Goal: Task Accomplishment & Management: Use online tool/utility

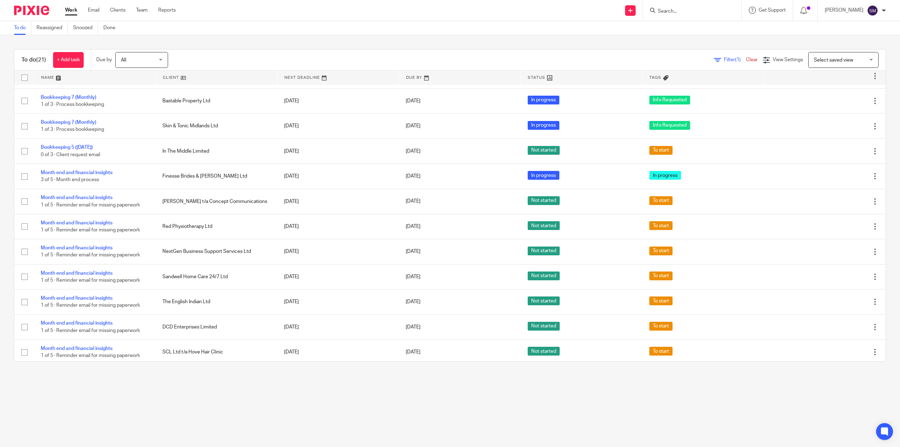
scroll to position [75, 0]
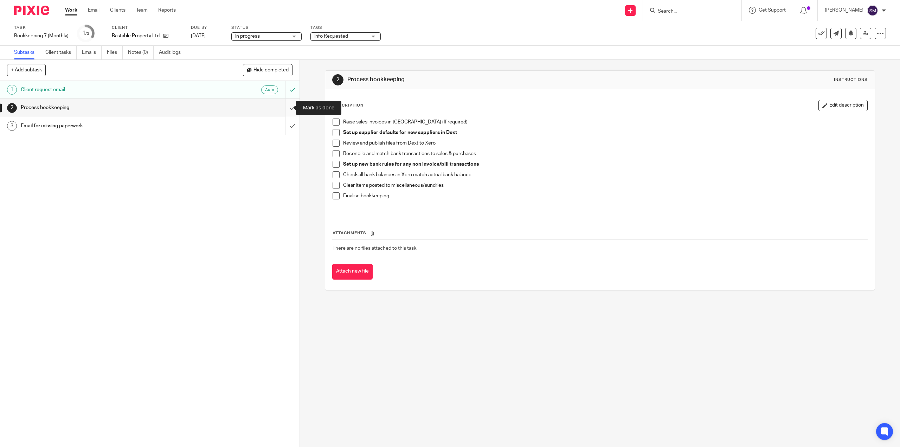
click at [283, 104] on input "submit" at bounding box center [149, 108] width 299 height 18
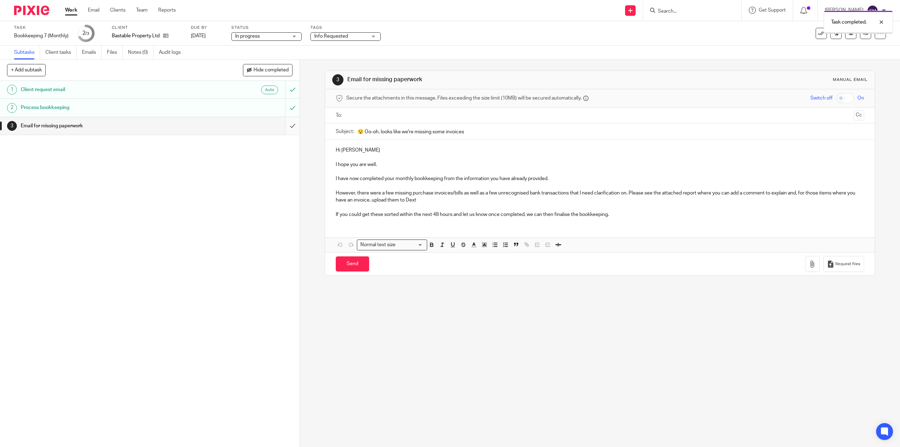
click at [286, 126] on input "submit" at bounding box center [149, 126] width 299 height 18
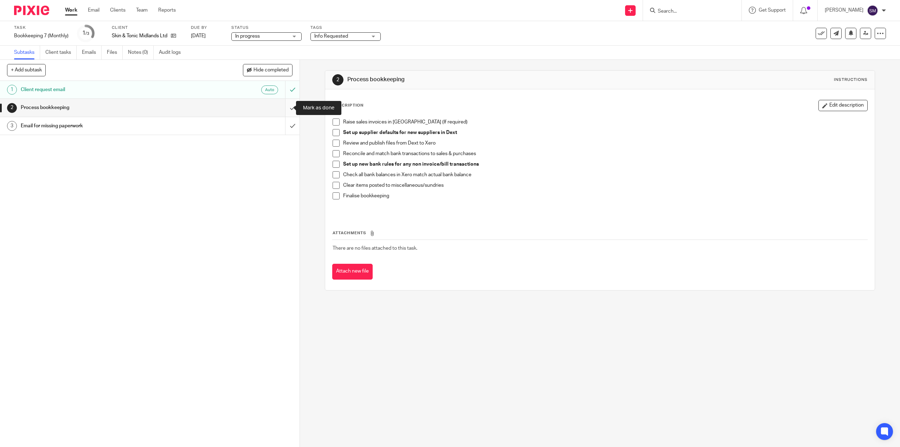
click at [287, 106] on input "submit" at bounding box center [149, 108] width 299 height 18
